Goal: Navigation & Orientation: Find specific page/section

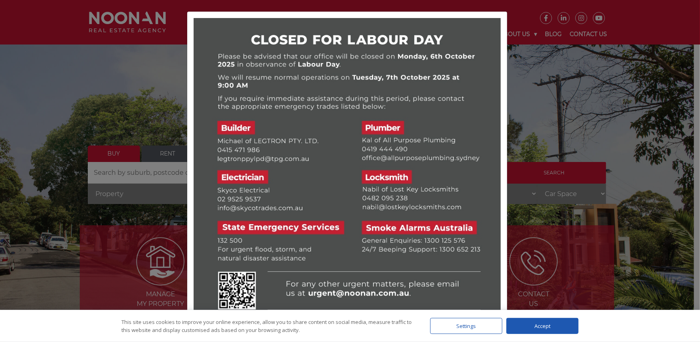
click at [547, 99] on div at bounding box center [350, 171] width 700 height 342
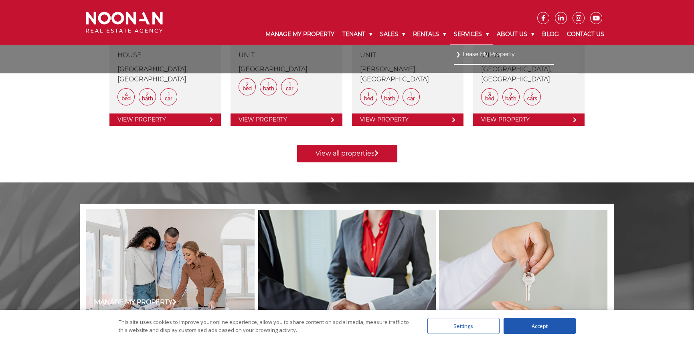
scroll to position [410, 0]
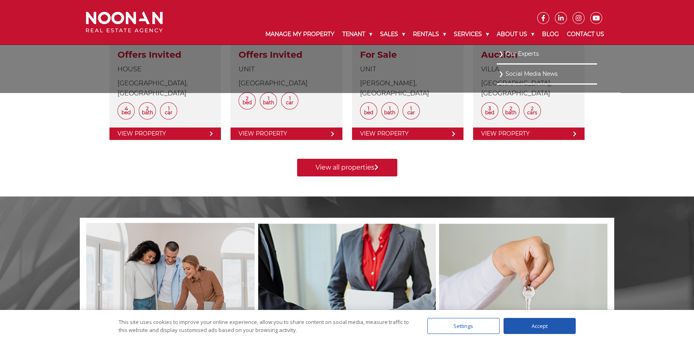
click at [525, 49] on link "Our Experts" at bounding box center [547, 54] width 96 height 11
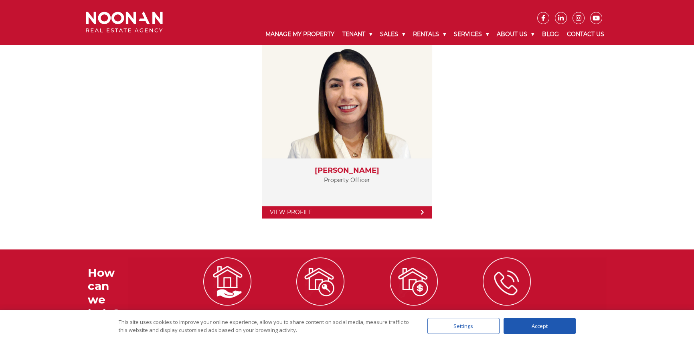
scroll to position [1478, 0]
